Goal: Task Accomplishment & Management: Use online tool/utility

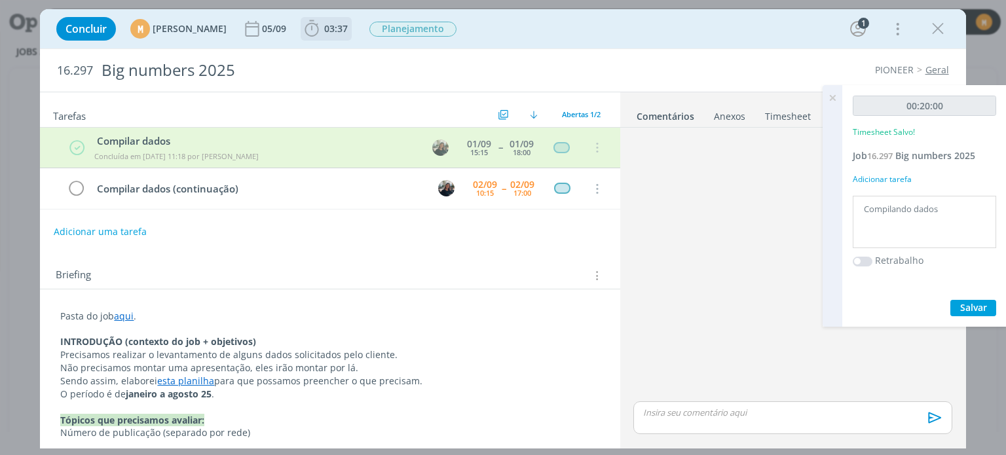
click at [348, 28] on span "03:37" at bounding box center [336, 28] width 24 height 12
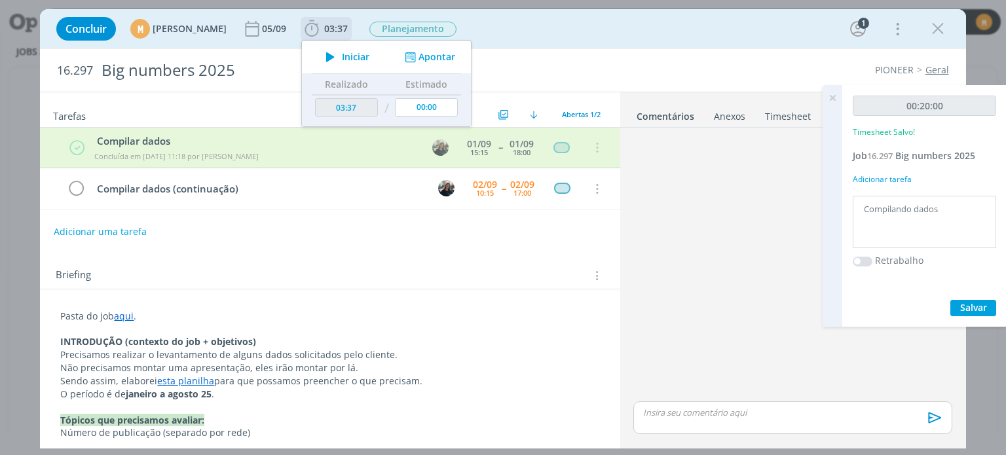
click at [369, 56] on span "Iniciar" at bounding box center [356, 56] width 28 height 9
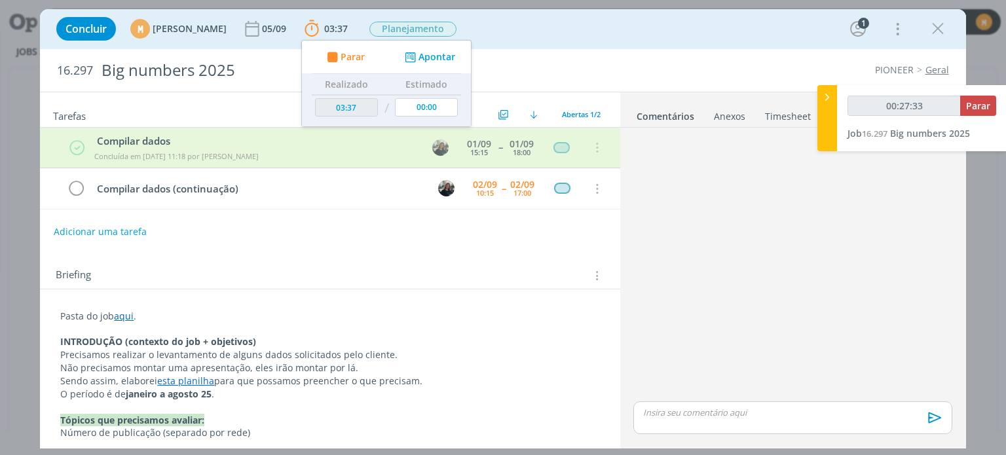
type input "00:28:37"
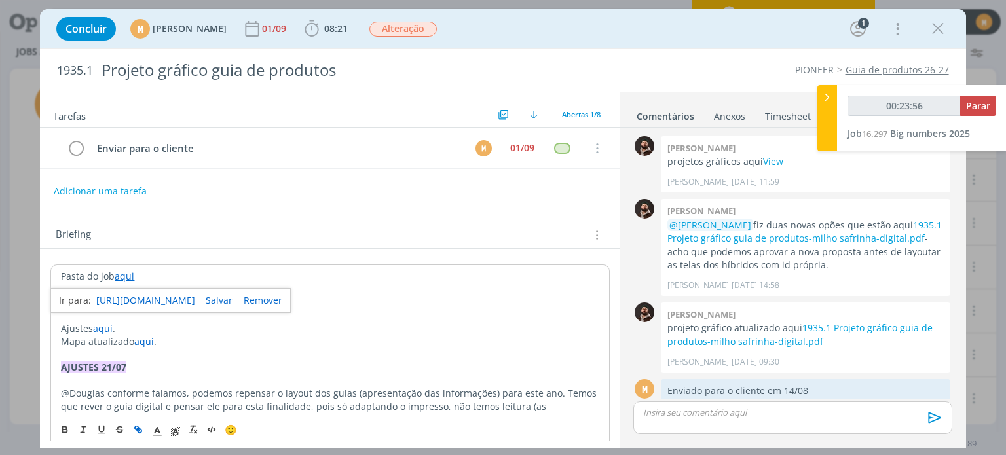
scroll to position [151, 0]
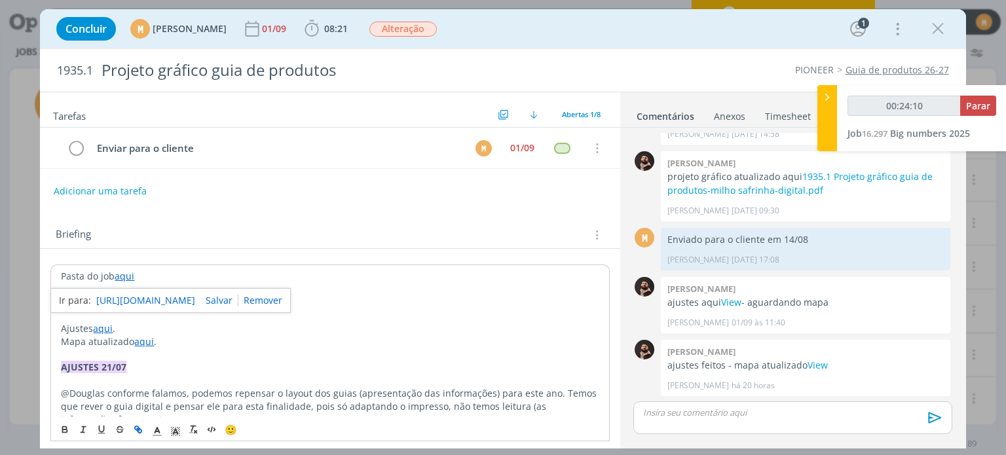
click at [114, 300] on link "https://sobeae.sharepoint.com/:f:/s/SOBEAE/EmqLPgctBXtDtaCDRjuwxNEBN69VK263Ki94…" at bounding box center [145, 300] width 99 height 17
click at [120, 294] on link "https://sobeae.sharepoint.com/:f:/s/SOBEAE/EmqLPgctBXtDtaCDRjuwxNEBN69VK263Ki94…" at bounding box center [145, 300] width 99 height 17
click at [971, 108] on span "Parar" at bounding box center [978, 106] width 24 height 12
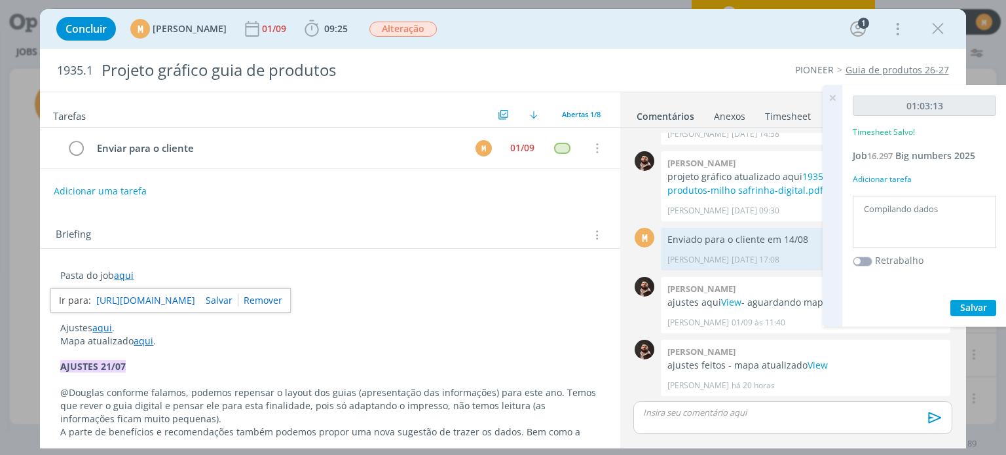
type input "01:04:00"
click at [973, 222] on textarea "Compilando dados" at bounding box center [924, 222] width 137 height 46
click at [992, 312] on button "Salvar" at bounding box center [973, 308] width 46 height 16
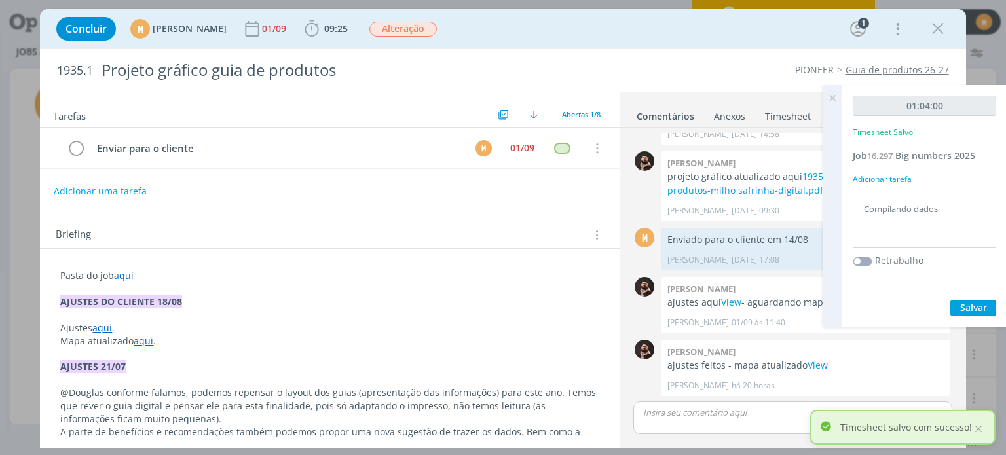
click at [839, 100] on icon at bounding box center [833, 98] width 24 height 26
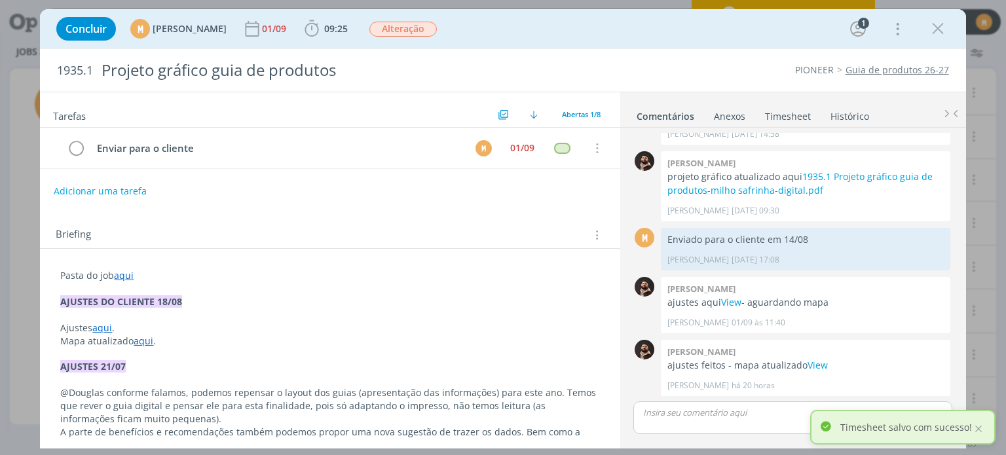
click at [792, 112] on link "Timesheet" at bounding box center [787, 113] width 47 height 19
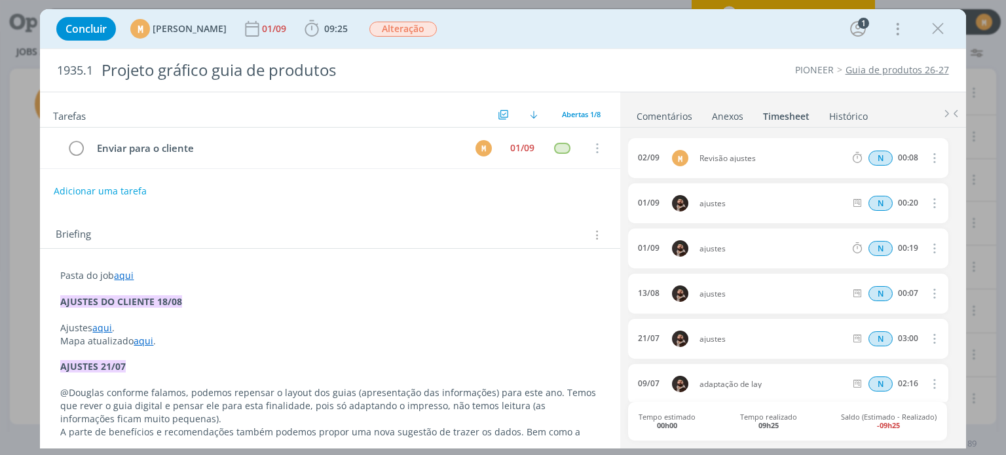
click at [671, 119] on link "Comentários" at bounding box center [664, 113] width 57 height 19
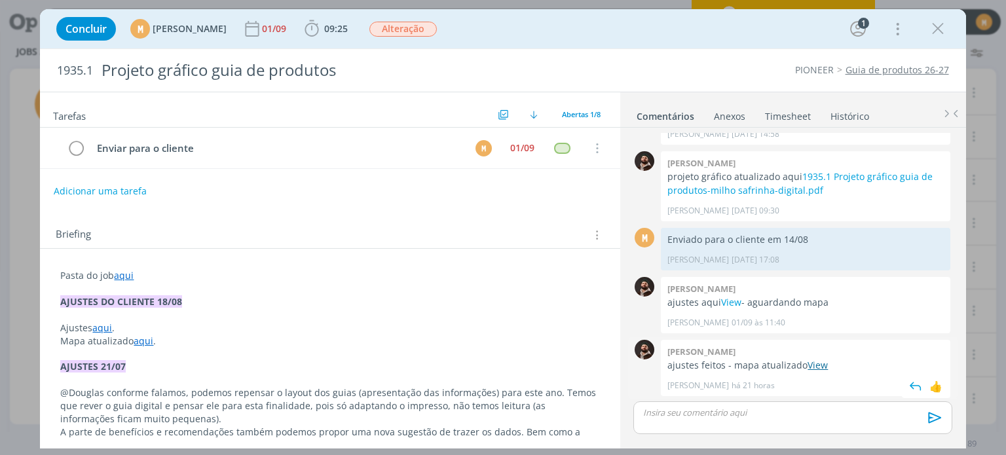
click at [813, 362] on link "View" at bounding box center [817, 365] width 20 height 12
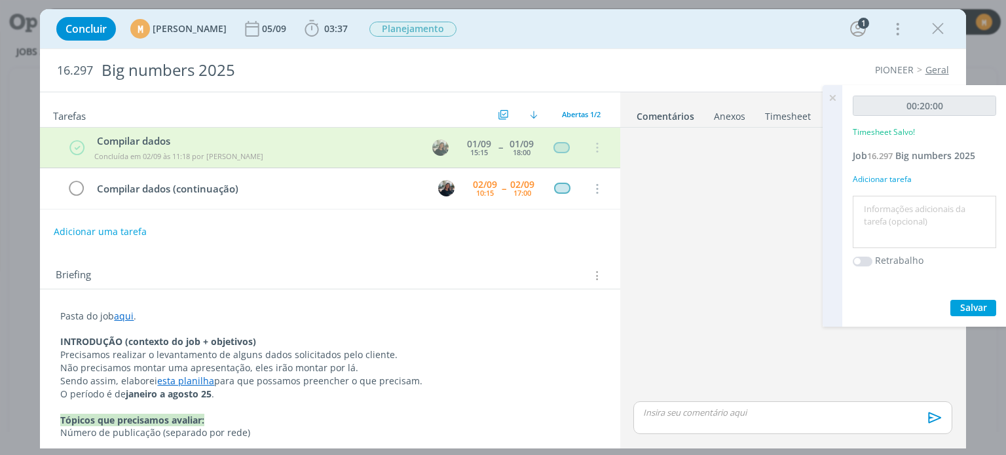
click at [773, 116] on link "Timesheet" at bounding box center [787, 113] width 47 height 19
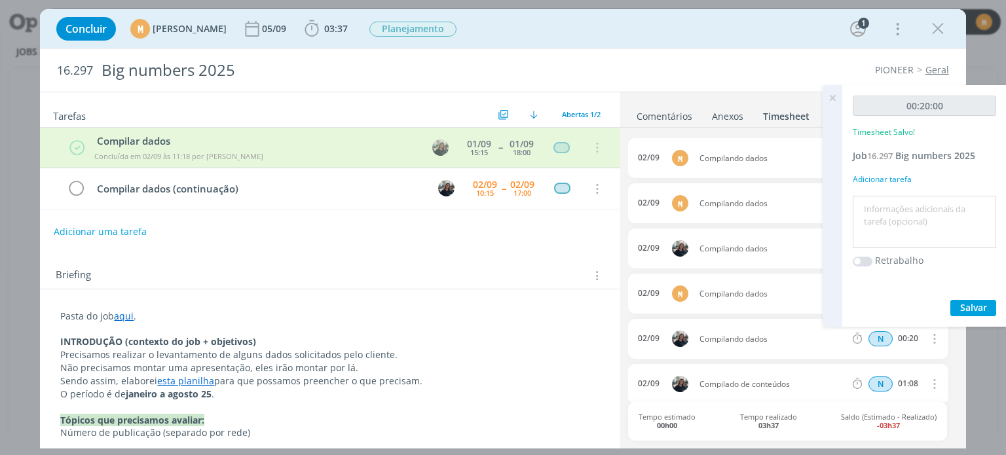
click at [838, 96] on icon at bounding box center [833, 98] width 24 height 26
